Goal: Check status: Check status

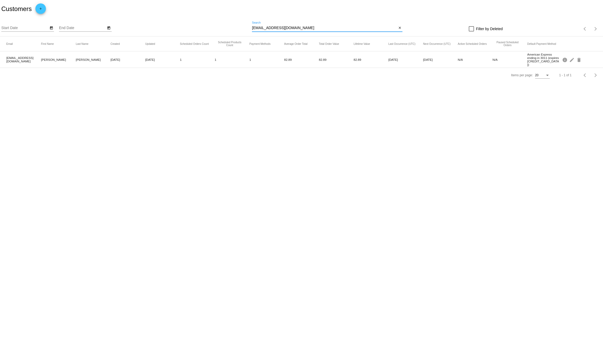
drag, startPoint x: 301, startPoint y: 28, endPoint x: 238, endPoint y: 22, distance: 63.7
click at [241, 23] on div "Start Date End Date [EMAIL_ADDRESS][DOMAIN_NAME] Search close Filter by Deleted…" at bounding box center [301, 27] width 603 height 19
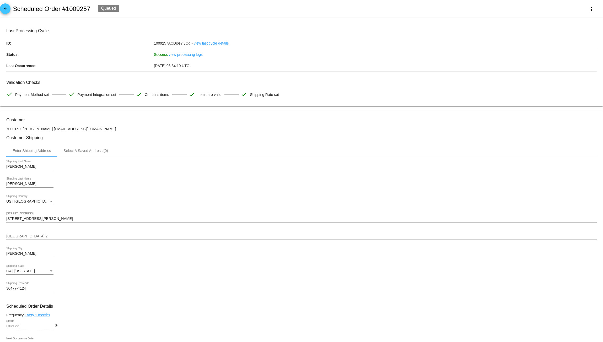
scroll to position [166, 0]
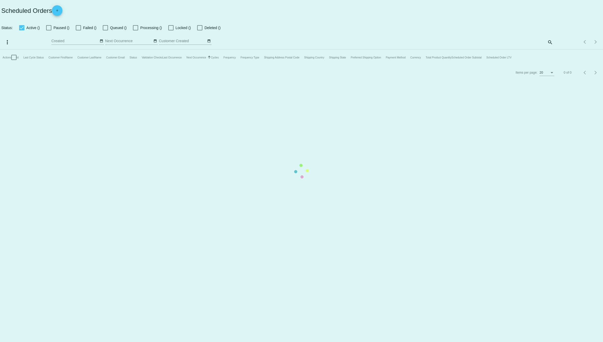
checkbox input "true"
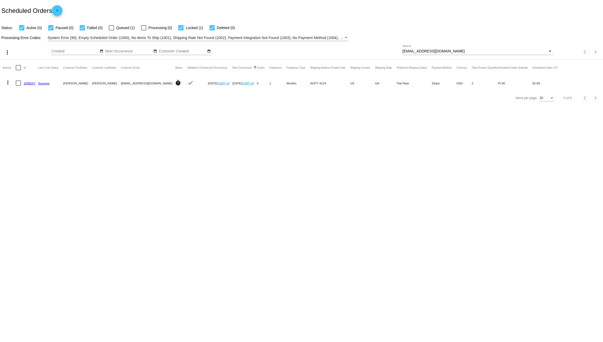
click at [121, 227] on body "Scheduled Orders add Status: Active (0) Paused (0) Failed (0) Queued (1) Proces…" at bounding box center [301, 171] width 603 height 342
drag, startPoint x: 451, startPoint y: 51, endPoint x: 398, endPoint y: 55, distance: 53.3
click at [398, 55] on div "more_vert Aug Jan Feb Mar Apr 1" at bounding box center [301, 50] width 603 height 19
click at [30, 84] on link "1009257" at bounding box center [30, 83] width 12 height 3
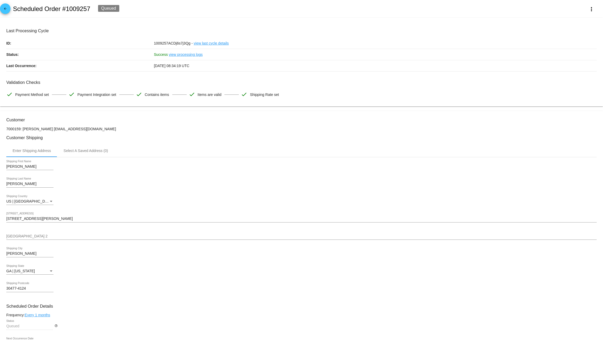
click at [77, 6] on h2 "Scheduled Order #1009257" at bounding box center [51, 8] width 77 height 7
copy h2 "1009257"
drag, startPoint x: 151, startPoint y: 41, endPoint x: 188, endPoint y: 46, distance: 38.0
click at [188, 46] on div "ID: 1009257ACDj6s7j3Qg - view last cycle details" at bounding box center [301, 43] width 590 height 11
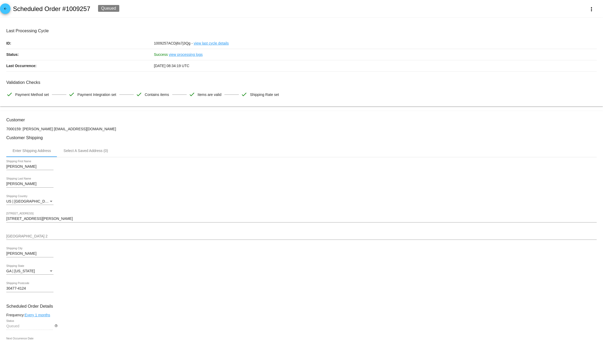
copy div "1009257ACDj6s7j3Qg"
